Goal: Obtain resource: Download file/media

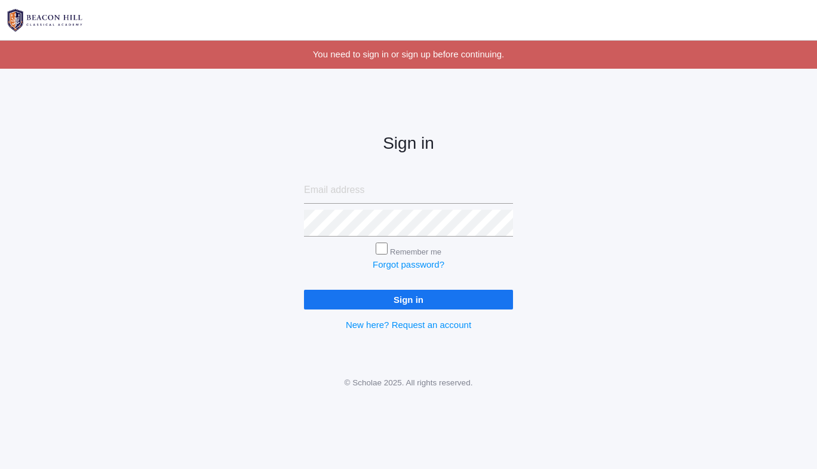
type input "[EMAIL_ADDRESS][DOMAIN_NAME]"
click at [419, 297] on input "Sign in" at bounding box center [408, 300] width 209 height 20
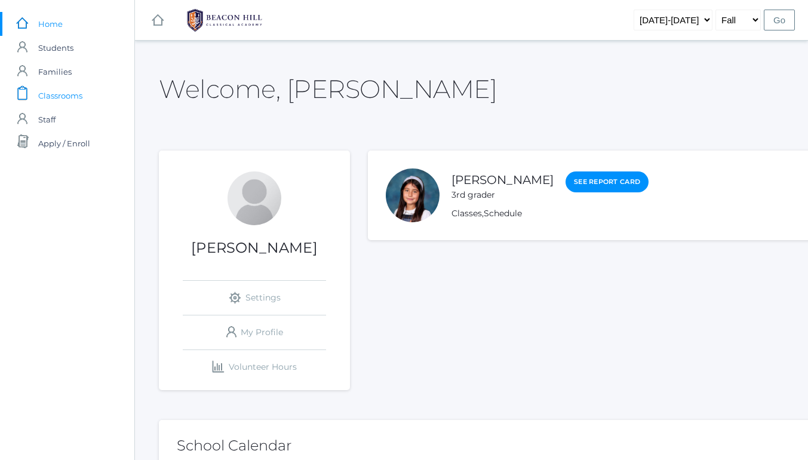
click at [58, 88] on span "Classrooms" at bounding box center [60, 96] width 44 height 24
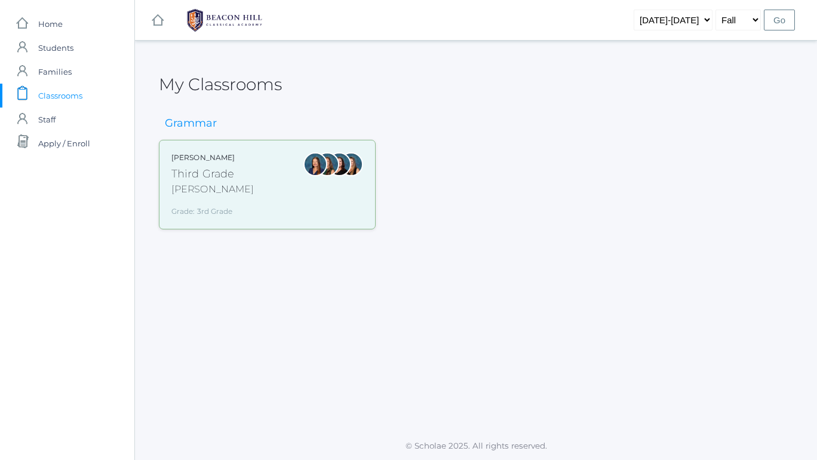
click at [254, 180] on div "[PERSON_NAME] Third Grade [PERSON_NAME] Grade: 3rd Grade 03LA" at bounding box center [267, 184] width 192 height 64
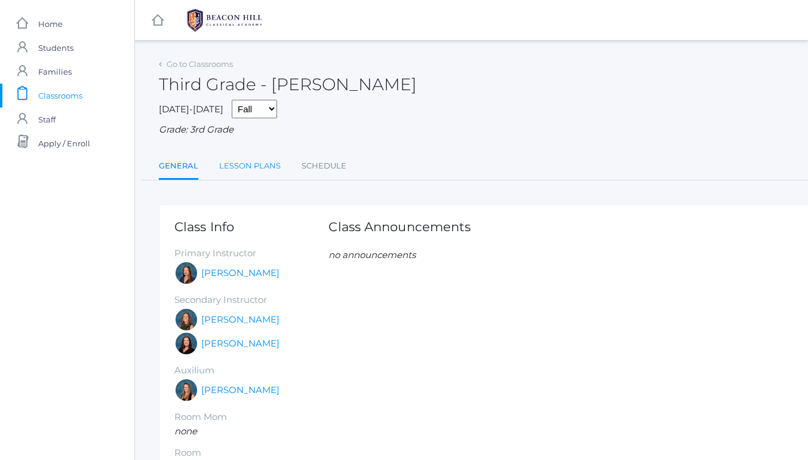
click at [261, 164] on link "Lesson Plans" at bounding box center [249, 166] width 61 height 24
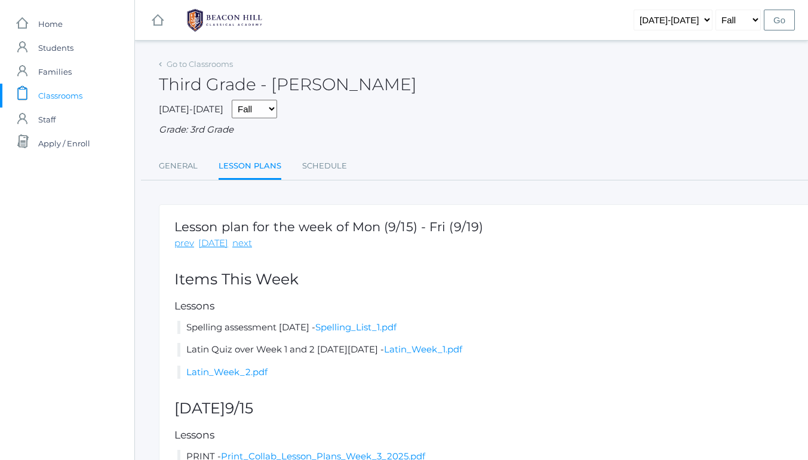
scroll to position [95, 0]
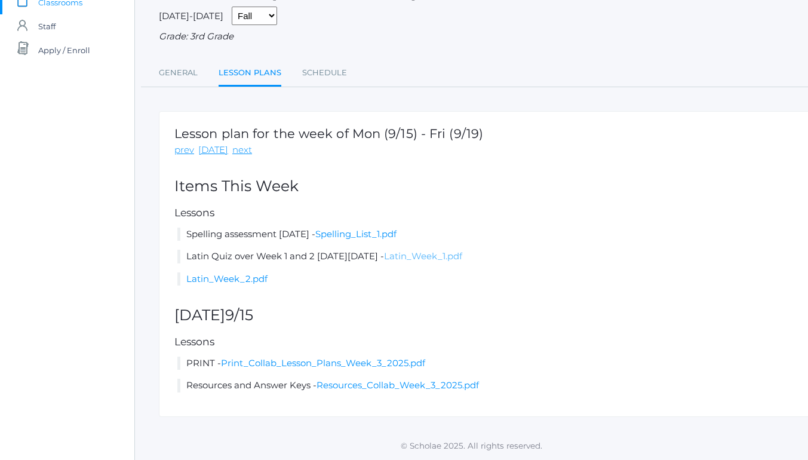
click at [462, 256] on link "Latin_Week_1.pdf" at bounding box center [423, 255] width 78 height 11
click at [396, 235] on link "Spelling_List_1.pdf" at bounding box center [355, 233] width 81 height 11
click at [332, 362] on link "Print_Collab_Lesson_Plans_Week_3_2025.pdf" at bounding box center [323, 362] width 204 height 11
